Goal: Information Seeking & Learning: Learn about a topic

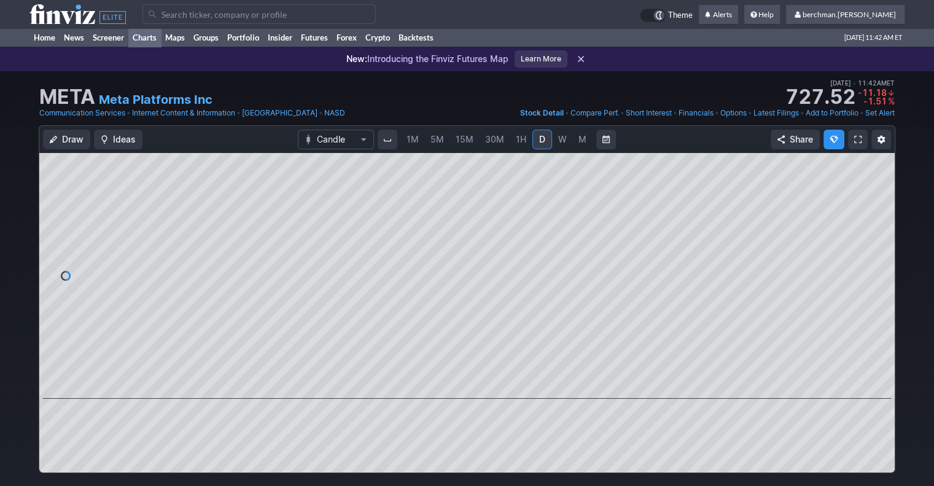
click at [146, 36] on link "Charts" at bounding box center [144, 37] width 33 height 18
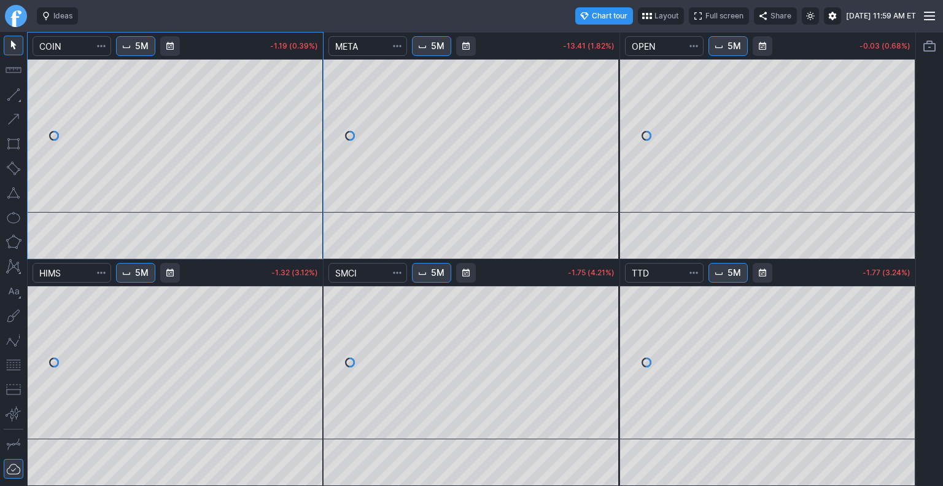
click at [15, 18] on link "Finviz.com" at bounding box center [16, 16] width 22 height 22
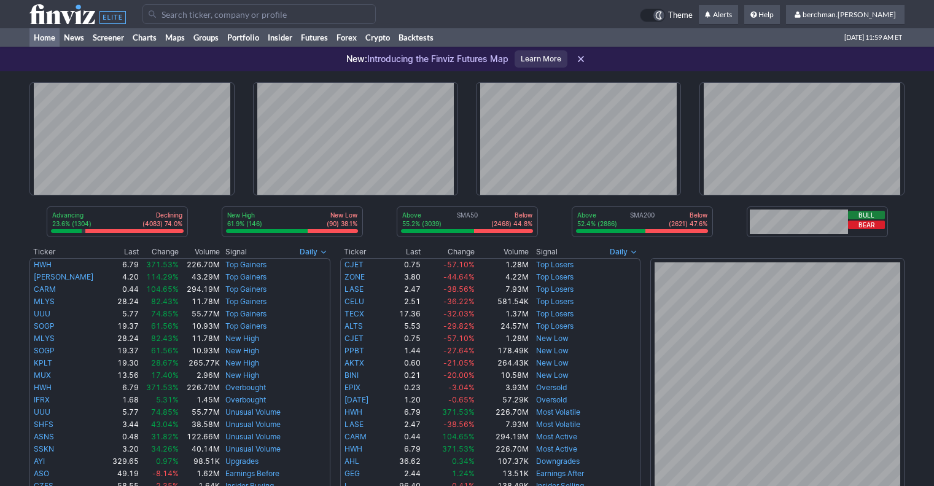
click at [251, 18] on input "Search" at bounding box center [258, 14] width 233 height 20
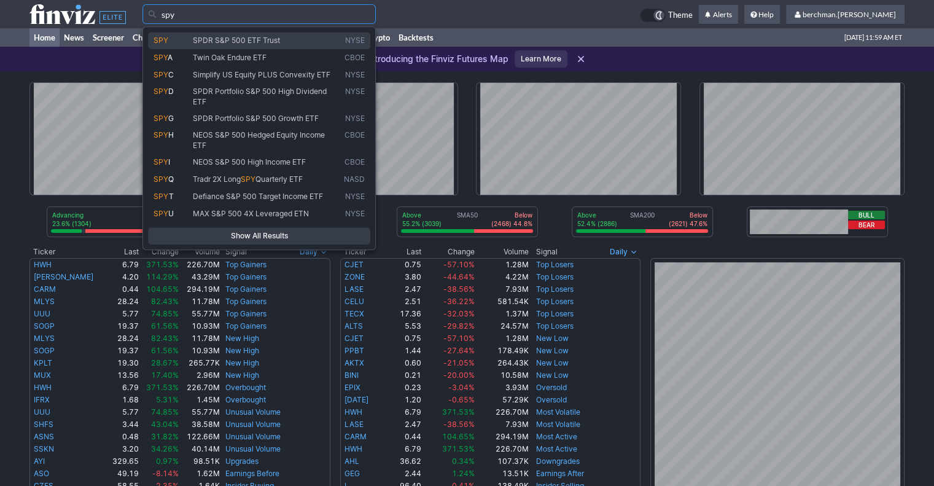
click at [246, 36] on span "SPDR S&P 500 ETF Trust" at bounding box center [236, 40] width 87 height 9
type input "SPY"
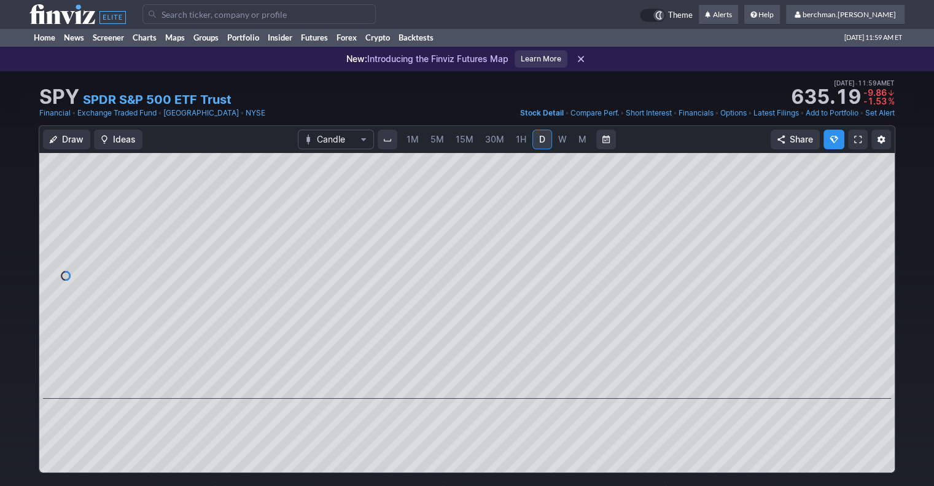
click at [563, 144] on span "W" at bounding box center [562, 139] width 9 height 10
click at [443, 142] on span "5M" at bounding box center [438, 139] width 14 height 10
